Goal: Register for event/course

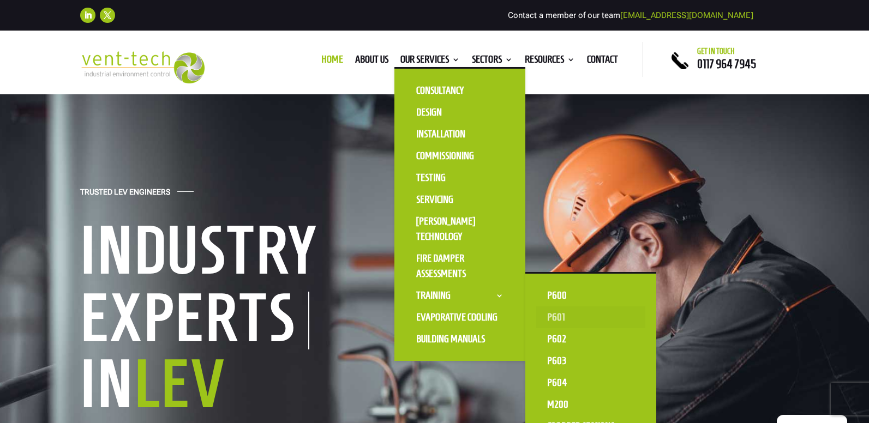
click at [572, 312] on link "P601" at bounding box center [590, 318] width 109 height 22
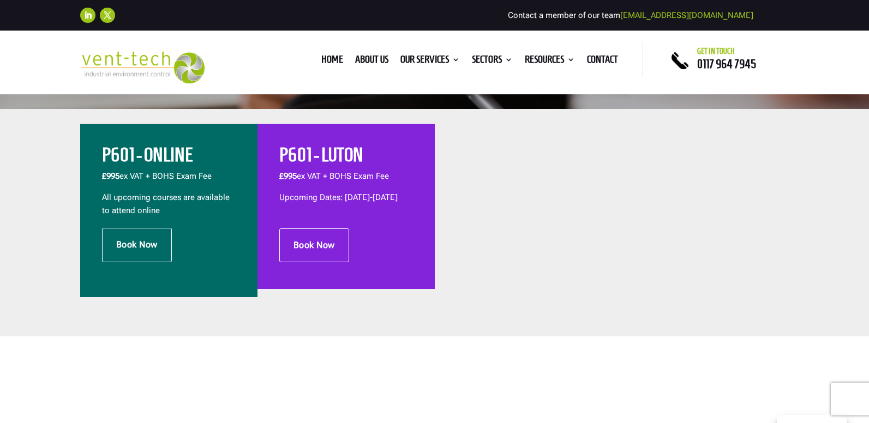
scroll to position [355, 0]
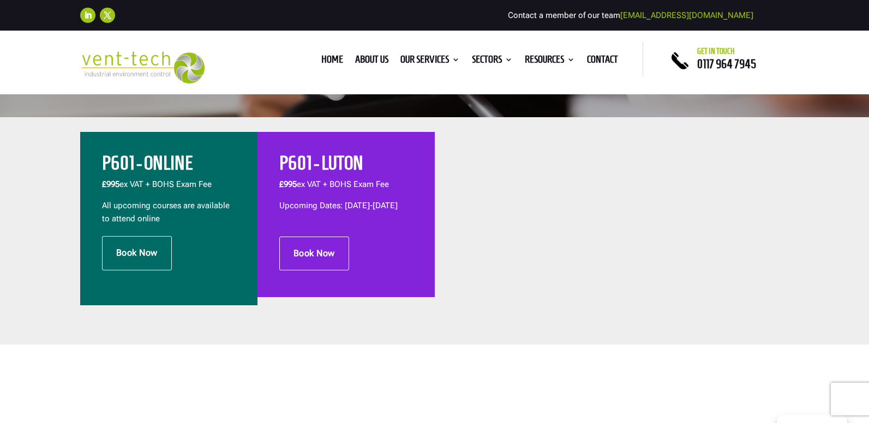
click at [159, 188] on p "£995 ex VAT + BOHS Exam Fee" at bounding box center [169, 188] width 134 height 21
click at [148, 170] on h2 "P601 - ONLINE" at bounding box center [169, 166] width 134 height 25
click at [188, 198] on p "£995 ex VAT + BOHS Exam Fee" at bounding box center [169, 188] width 134 height 21
click at [324, 160] on h2 "P601 - LUTON" at bounding box center [346, 166] width 134 height 25
